Goal: Information Seeking & Learning: Understand process/instructions

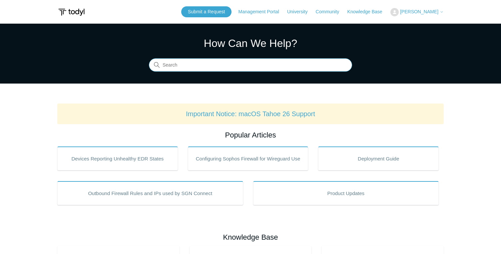
click at [222, 70] on input "Search" at bounding box center [250, 65] width 203 height 13
type input "uninsta"
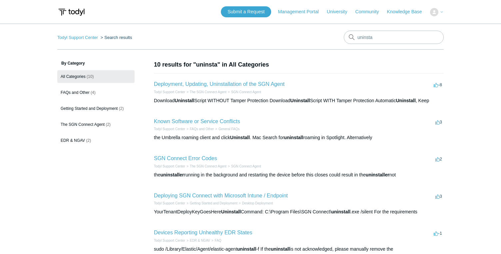
click at [204, 72] on section "10 results for "uninsta" in All Categories Deployment, Updating, Uninstallation…" at bounding box center [299, 255] width 290 height 390
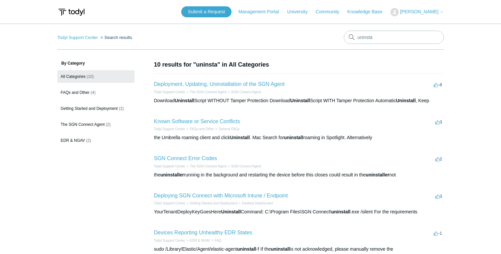
click at [222, 87] on h2 "Deployment, Updating, Uninstallation of the SGN Agent" at bounding box center [219, 84] width 131 height 8
click at [223, 86] on link "Deployment, Updating, Uninstallation of the SGN Agent" at bounding box center [219, 84] width 131 height 6
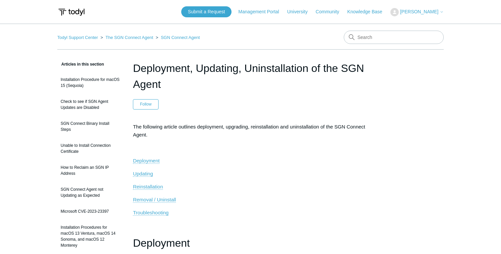
click at [162, 203] on p "Removal / Uninstall" at bounding box center [250, 200] width 235 height 8
click at [162, 201] on span "Removal / Uninstall" at bounding box center [154, 200] width 43 height 6
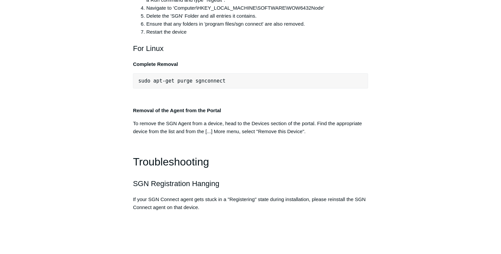
scroll to position [1419, 0]
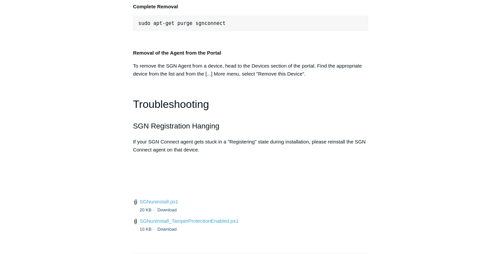
scroll to position [1474, 0]
